Goal: Task Accomplishment & Management: Complete application form

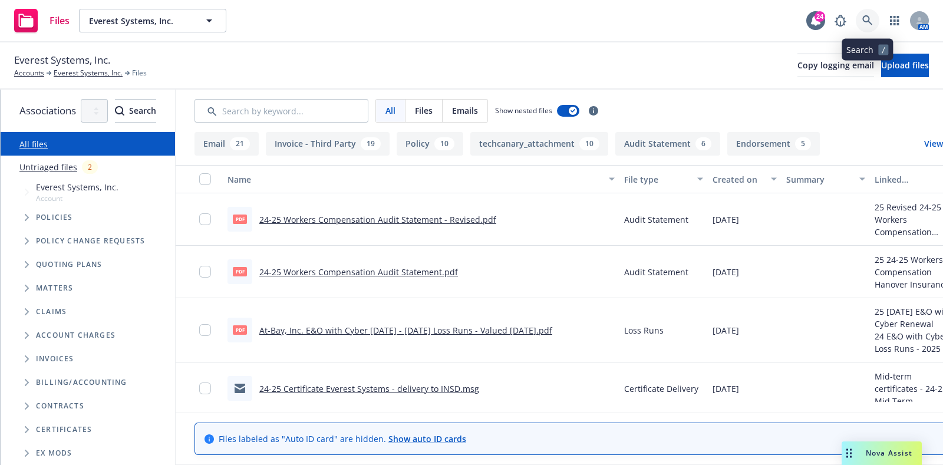
click at [870, 21] on icon at bounding box center [867, 20] width 11 height 11
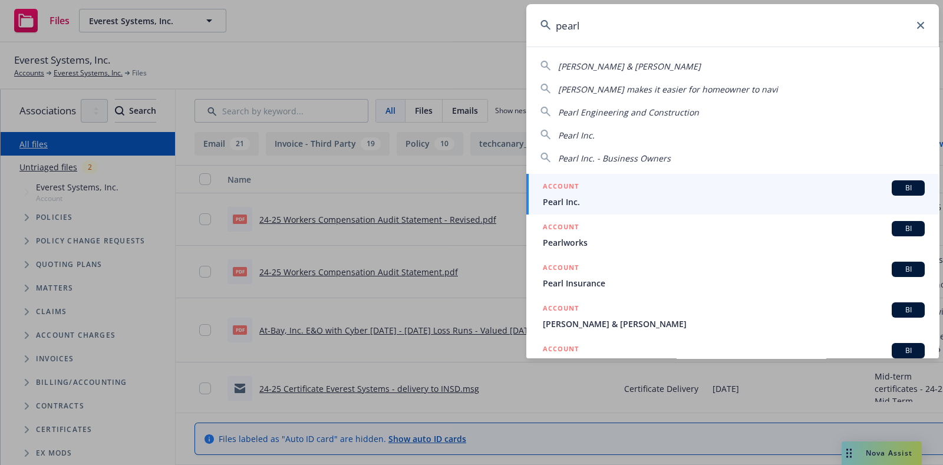
type input "pearl"
click at [583, 187] on div "ACCOUNT BI" at bounding box center [734, 187] width 382 height 15
